Goal: Check status: Check status

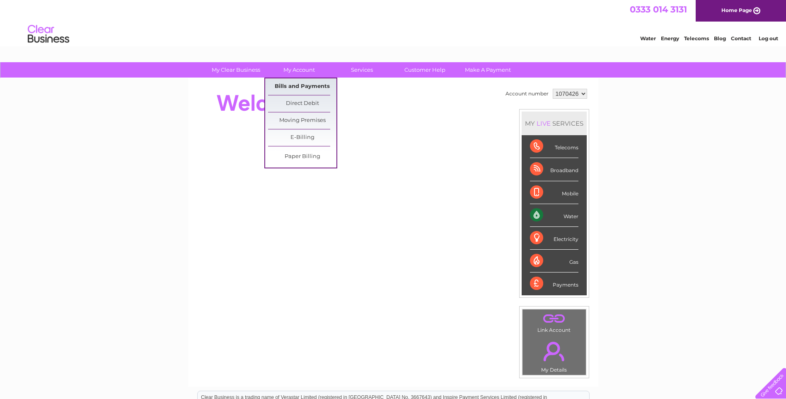
click at [304, 84] on link "Bills and Payments" at bounding box center [302, 86] width 68 height 17
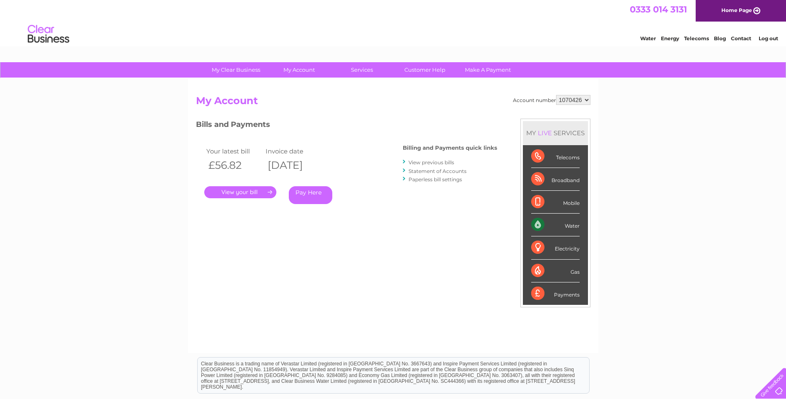
click at [254, 191] on link "." at bounding box center [240, 192] width 72 height 12
click at [250, 191] on link "." at bounding box center [240, 192] width 72 height 12
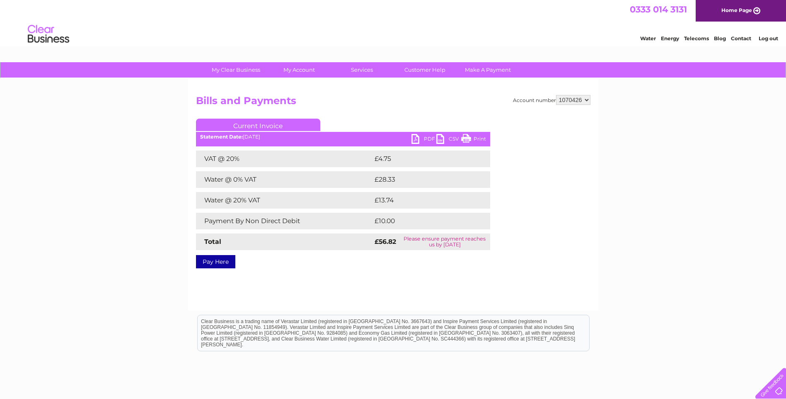
click at [417, 137] on link "PDF" at bounding box center [423, 140] width 25 height 12
